Goal: Transaction & Acquisition: Purchase product/service

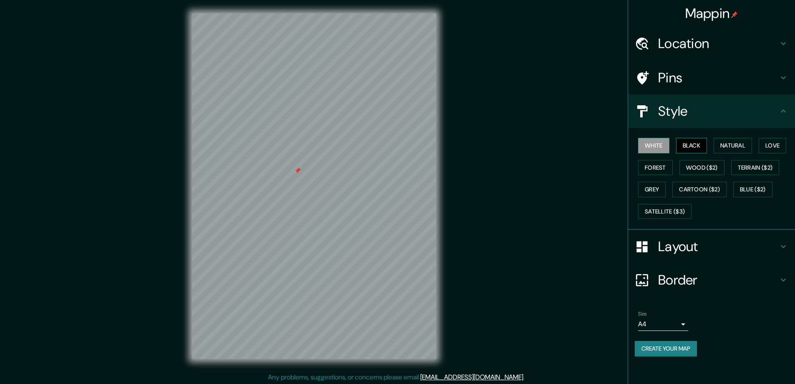
click at [684, 146] on button "Black" at bounding box center [691, 145] width 31 height 15
click at [298, 169] on div at bounding box center [297, 170] width 7 height 7
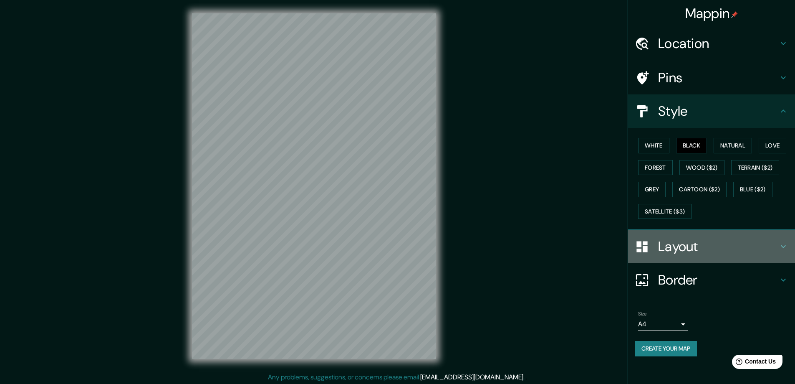
click at [690, 249] on h4 "Layout" at bounding box center [718, 246] width 120 height 17
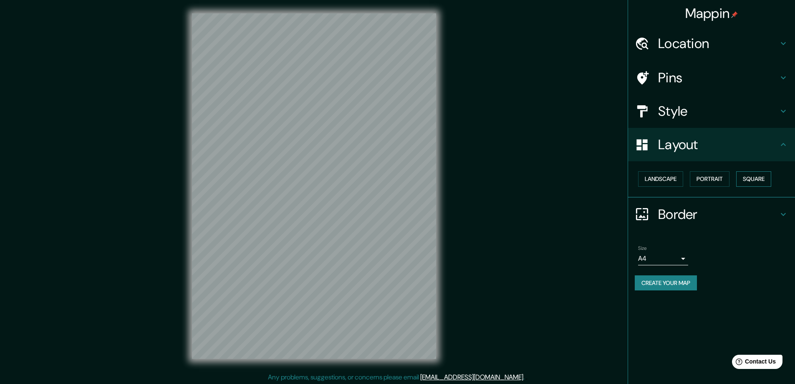
click at [753, 179] on button "Square" at bounding box center [753, 178] width 35 height 15
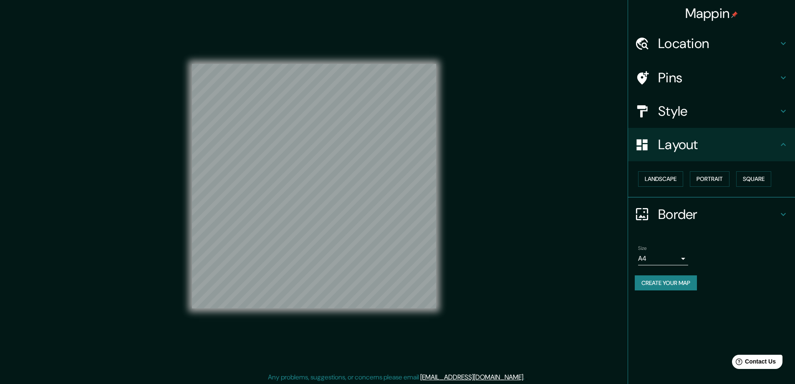
click at [683, 261] on body "Mappin Location Pins Style Layout Landscape Portrait Square Border Choose a bor…" at bounding box center [397, 192] width 795 height 384
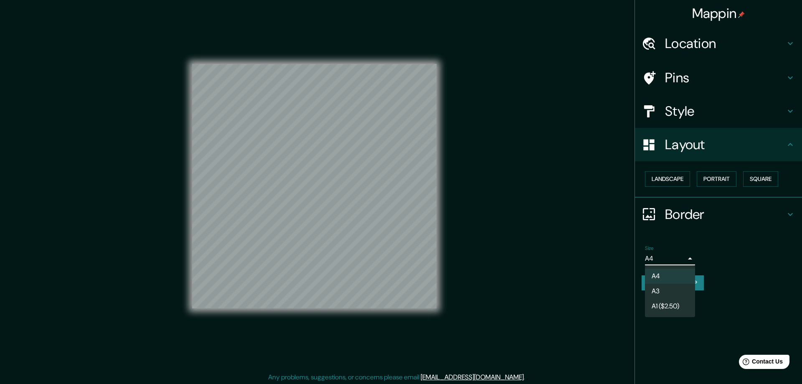
click at [655, 288] on li "A3" at bounding box center [670, 290] width 50 height 15
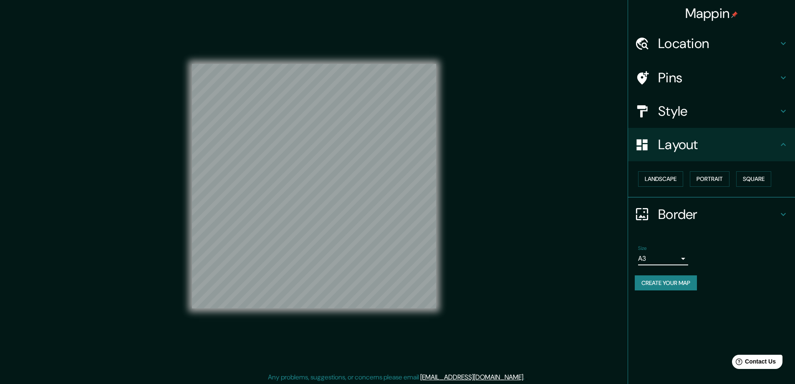
click at [679, 40] on h4 "Location" at bounding box center [718, 43] width 120 height 17
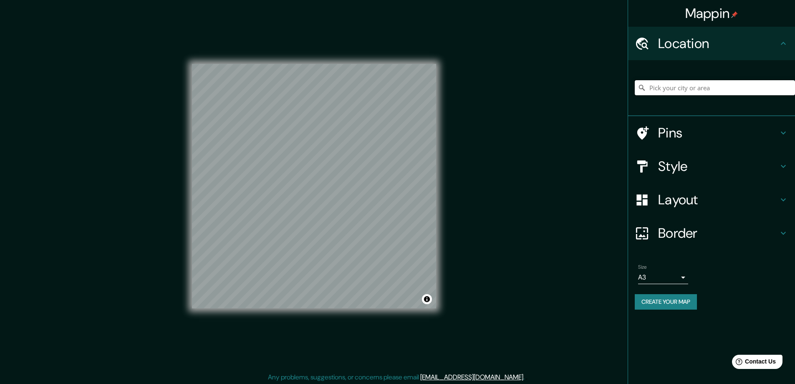
paste input "33 Inkerman Street, St Kilda, 3182"
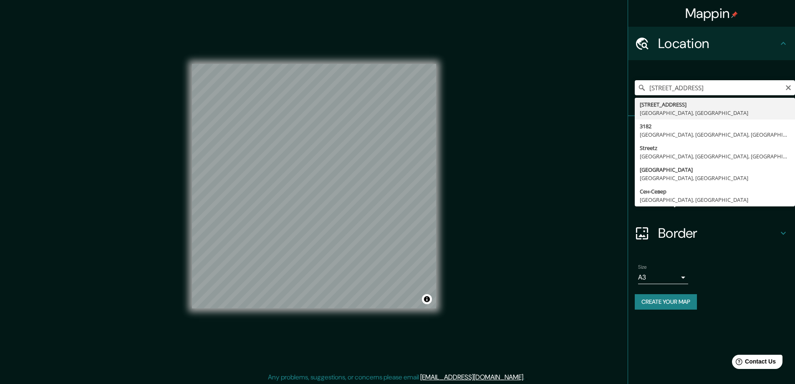
type input "33 Inkerman Street, Сент-Килда Виктория 3182, Австралия"
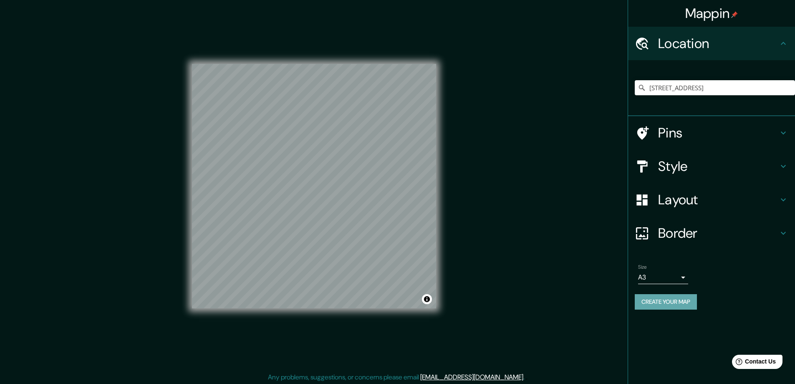
click at [647, 300] on button "Create your map" at bounding box center [666, 301] width 62 height 15
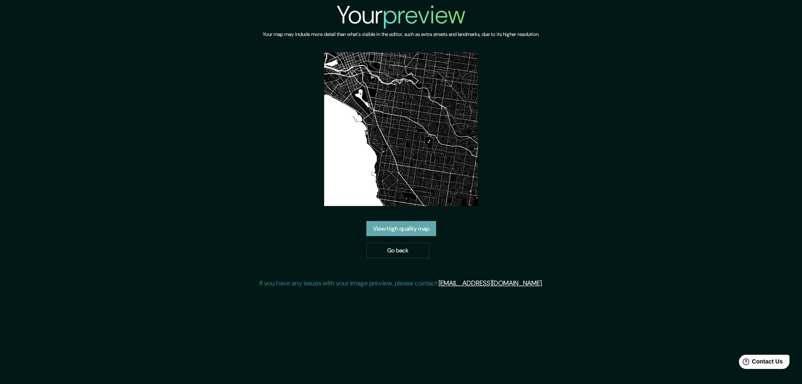
click at [387, 225] on link "View high quality map" at bounding box center [401, 228] width 70 height 15
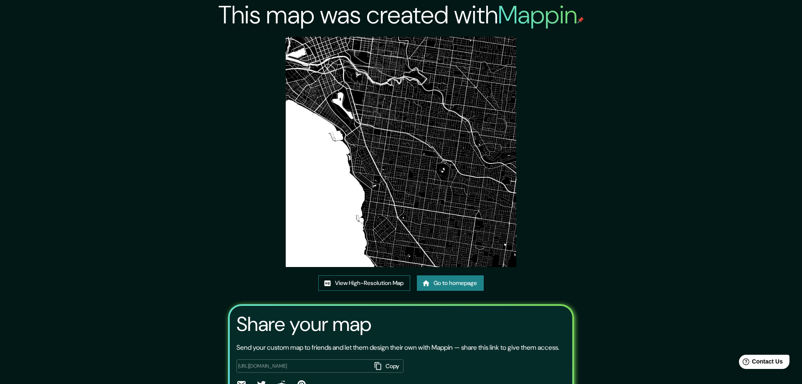
click at [353, 284] on link "View High-Resolution Map" at bounding box center [364, 282] width 92 height 15
click at [438, 281] on link "Go to homepage" at bounding box center [447, 282] width 67 height 15
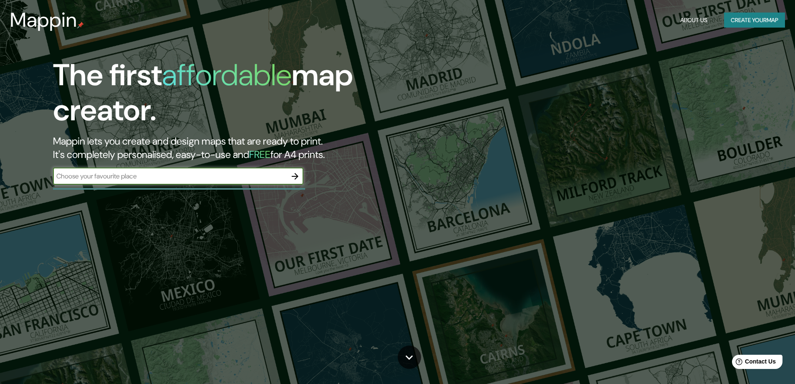
click at [296, 177] on icon "button" at bounding box center [295, 176] width 10 height 10
